Goal: Use online tool/utility: Utilize a website feature to perform a specific function

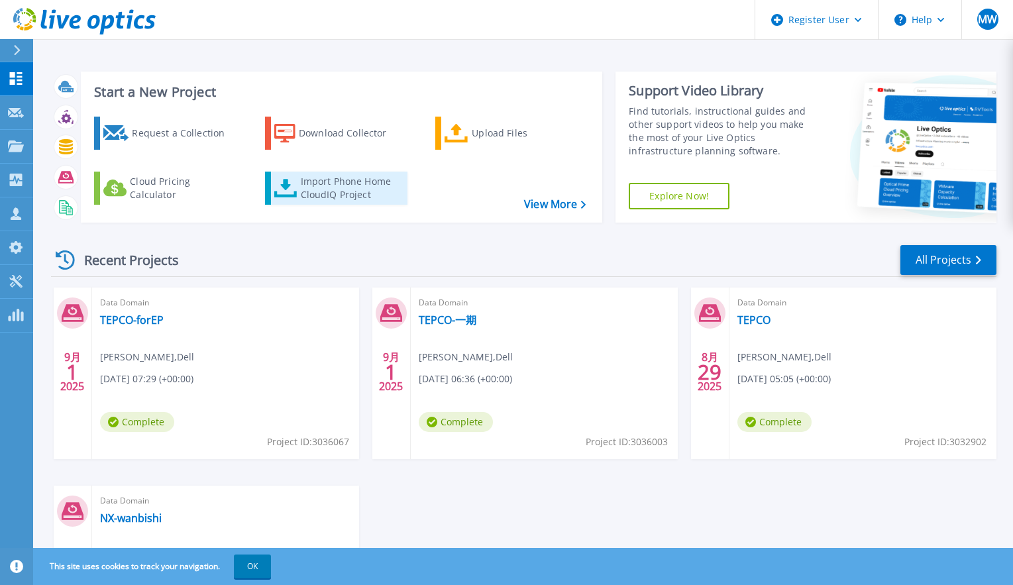
click at [319, 187] on div "Import Phone Home CloudIQ Project" at bounding box center [352, 188] width 103 height 27
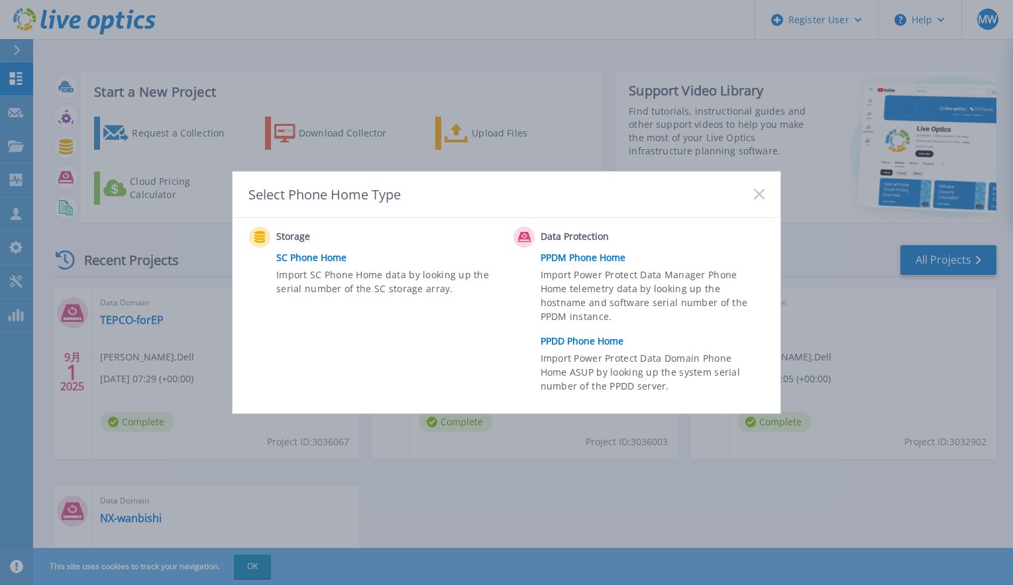
click at [585, 335] on link "PPDD Phone Home" at bounding box center [656, 341] width 231 height 20
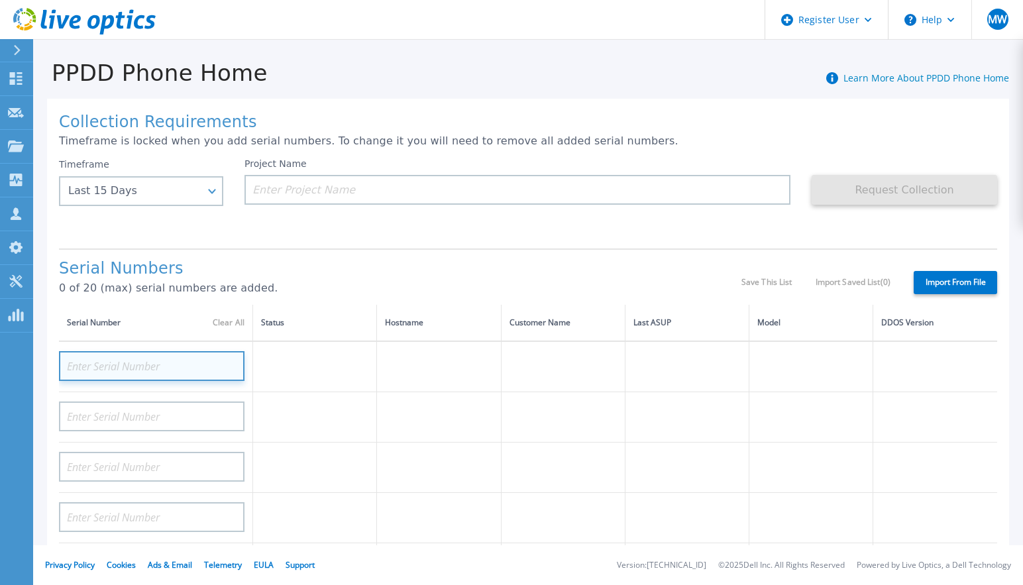
click at [174, 378] on input at bounding box center [152, 366] width 186 height 30
click at [176, 369] on input at bounding box center [152, 366] width 186 height 30
click at [117, 363] on input at bounding box center [152, 366] width 186 height 30
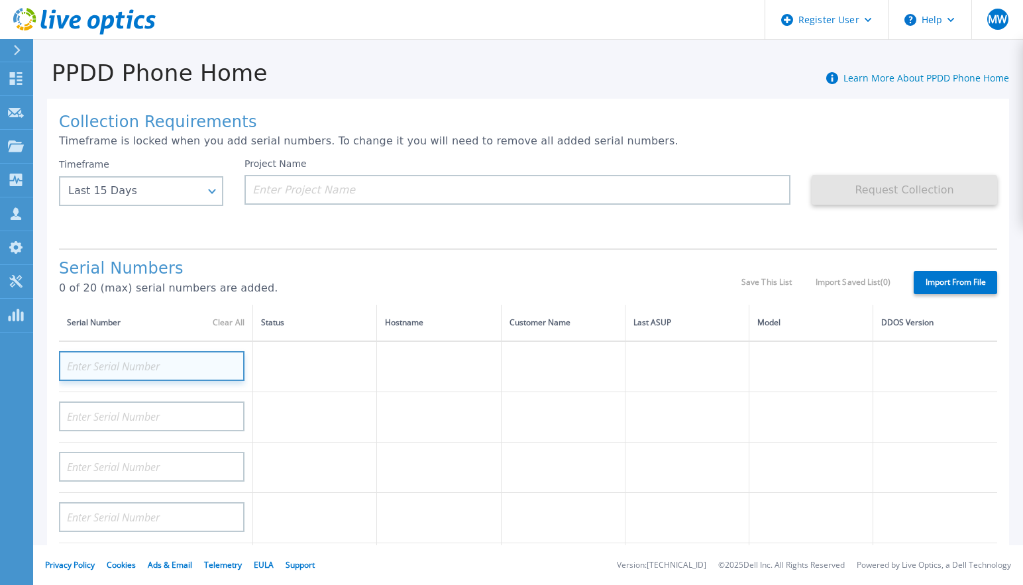
paste input "CKM00200900907"
type input "CKM00200900907"
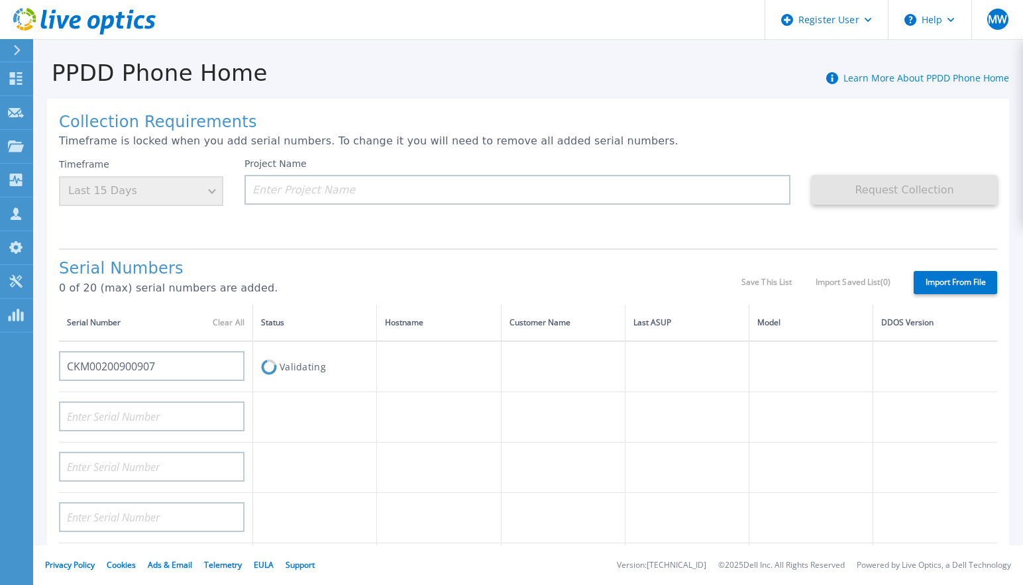
click at [739, 579] on footer "Privacy Policy Cookies Ads & Email Telemetry EULA Support Version: 26.3.9.2 © 2…" at bounding box center [528, 566] width 990 height 40
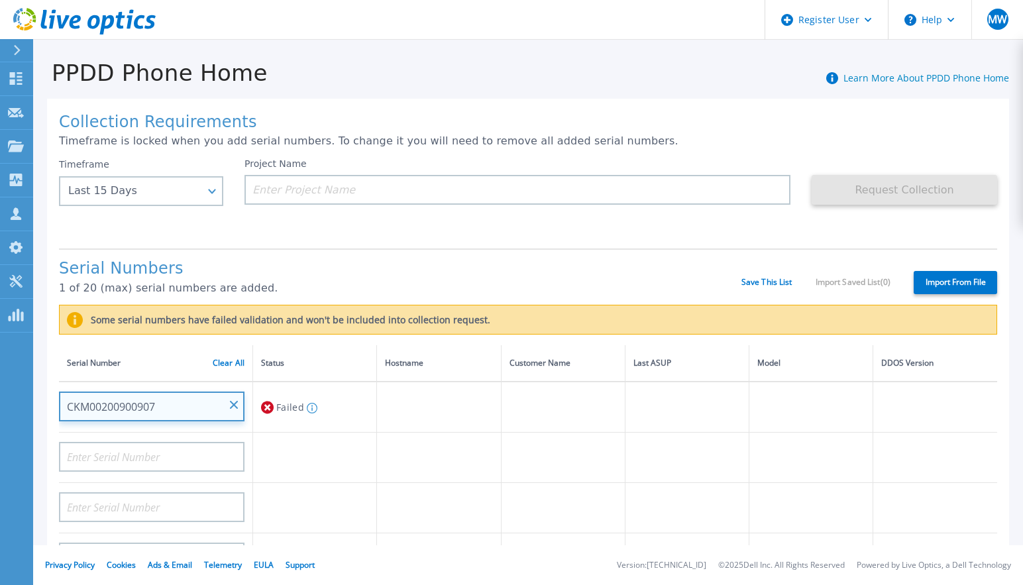
drag, startPoint x: 158, startPoint y: 420, endPoint x: 164, endPoint y: 414, distance: 8.0
click at [162, 417] on input "CKM00200900907" at bounding box center [152, 407] width 186 height 30
click at [172, 408] on input "CKM00200900907" at bounding box center [152, 407] width 186 height 30
drag, startPoint x: 167, startPoint y: 406, endPoint x: 41, endPoint y: 400, distance: 126.1
click at [41, 400] on div "Collection Requirements Timeframe is locked when you add serial numbers. To cha…" at bounding box center [528, 487] width 990 height 803
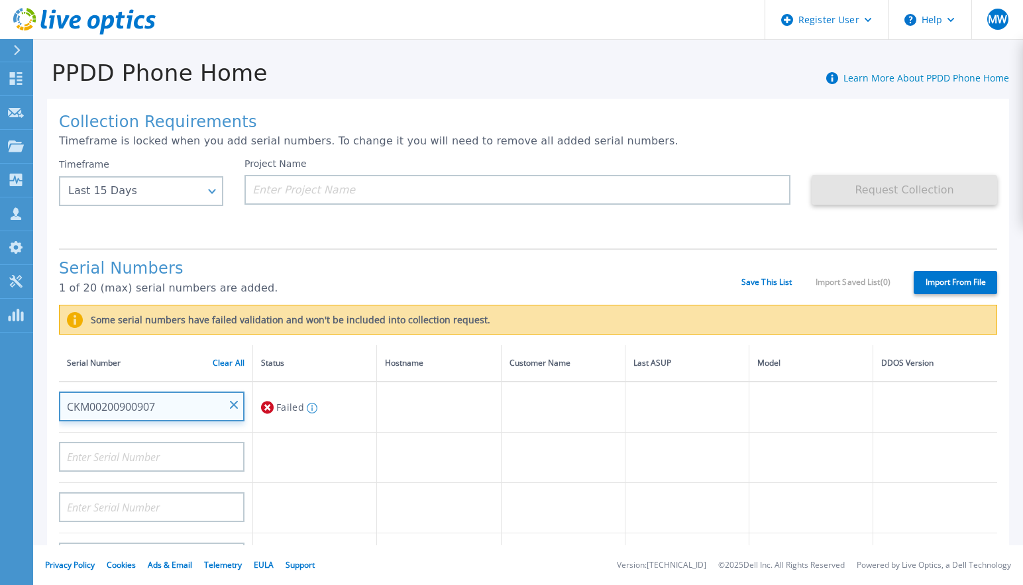
drag, startPoint x: 41, startPoint y: 400, endPoint x: 127, endPoint y: 409, distance: 86.6
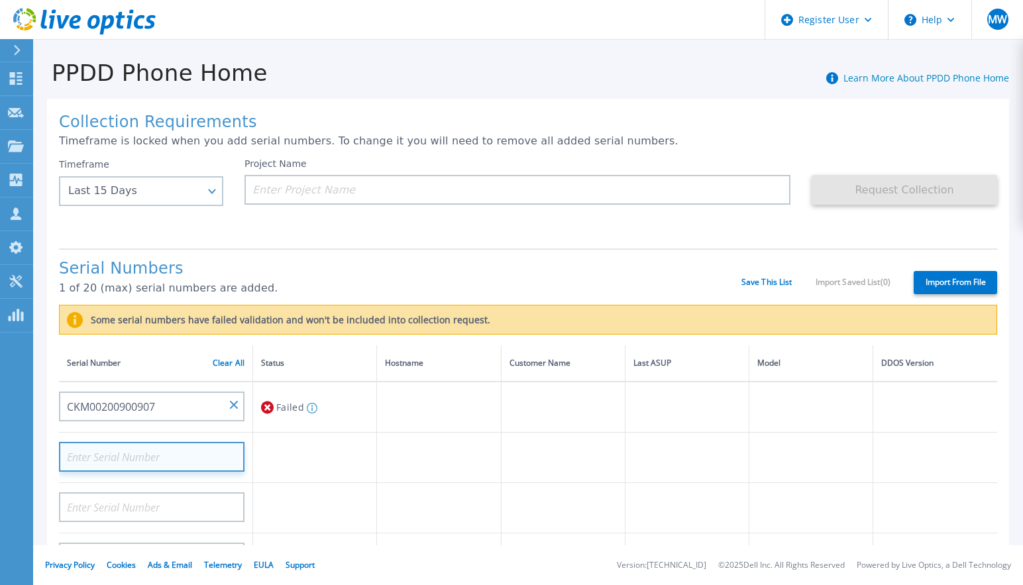
drag, startPoint x: 127, startPoint y: 409, endPoint x: 154, endPoint y: 465, distance: 61.7
click at [154, 465] on input at bounding box center [152, 457] width 186 height 30
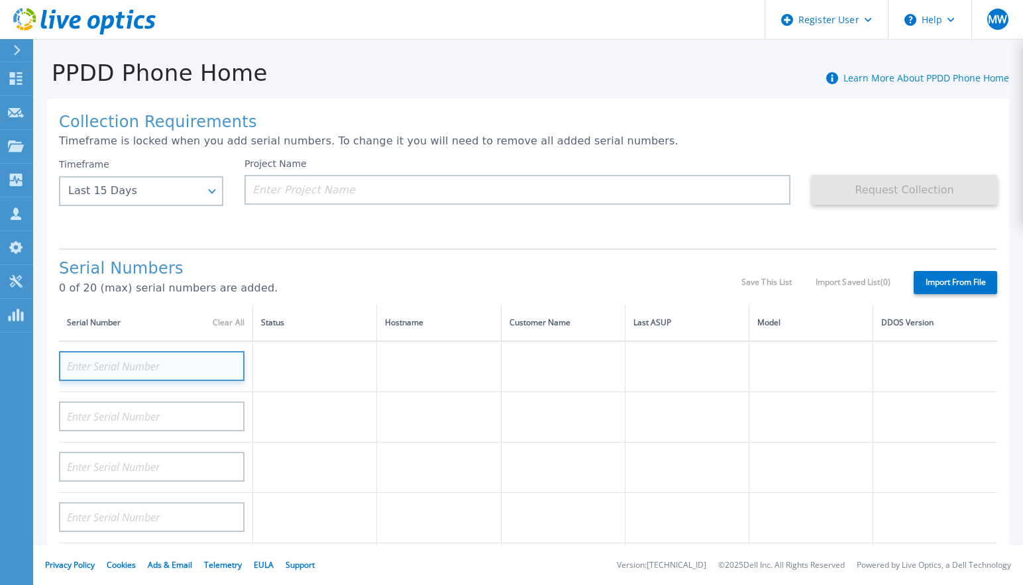
paste input "CKM00184800806"
type input "CKM00184800806"
